Goal: Task Accomplishment & Management: Manage account settings

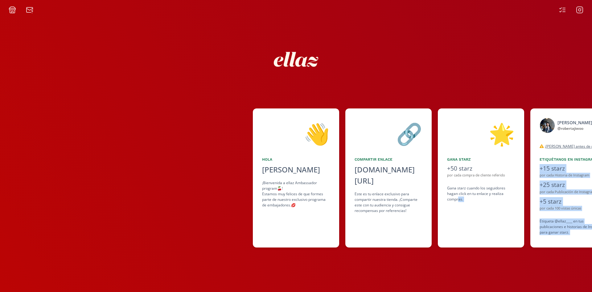
scroll to position [0, 278]
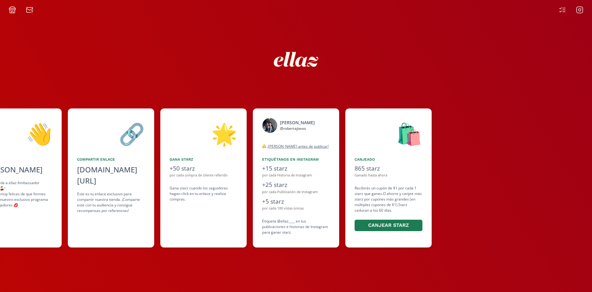
click at [566, 8] on div at bounding box center [571, 9] width 32 height 7
click at [566, 10] on icon at bounding box center [564, 10] width 2 height 0
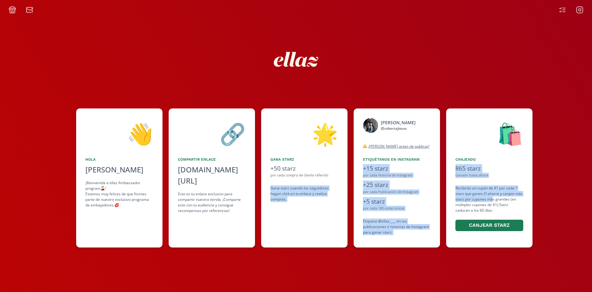
scroll to position [0, 227]
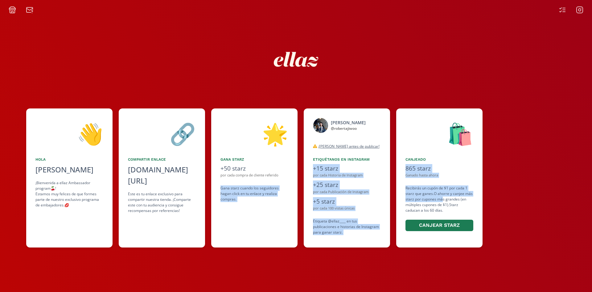
drag, startPoint x: 516, startPoint y: 176, endPoint x: 440, endPoint y: 198, distance: 78.7
click at [440, 198] on div "👋 Hola Roberta Kim ¡Bienvenida a ellaz Ambassador program🍒! Estamos muy felices…" at bounding box center [296, 177] width 592 height 145
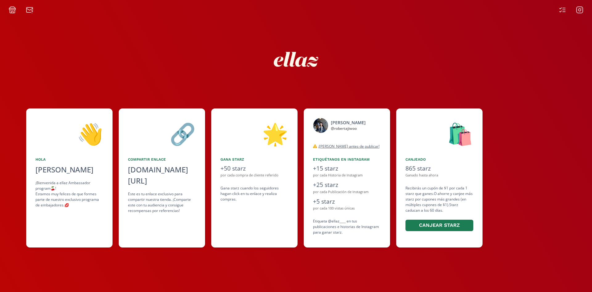
click at [467, 80] on div at bounding box center [296, 59] width 370 height 65
